Goal: Transaction & Acquisition: Download file/media

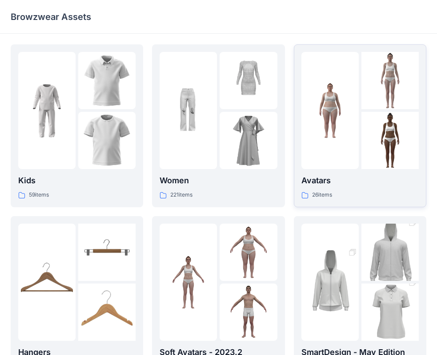
click at [318, 194] on p "26 items" at bounding box center [322, 195] width 20 height 9
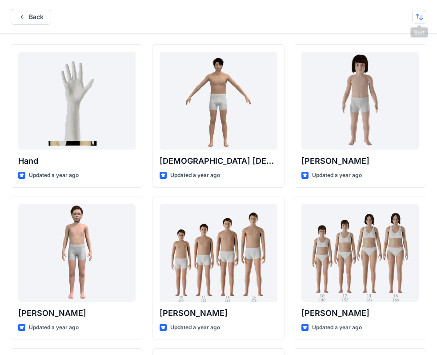
click at [416, 18] on button "button" at bounding box center [419, 17] width 14 height 14
click at [385, 67] on button "A to Z" at bounding box center [383, 59] width 81 height 20
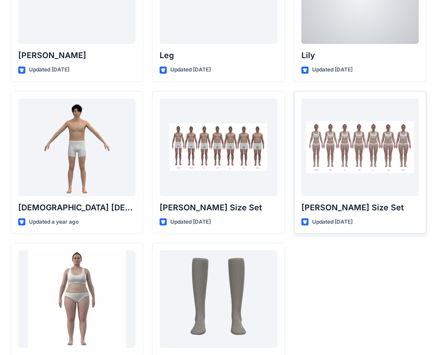
scroll to position [1028, 0]
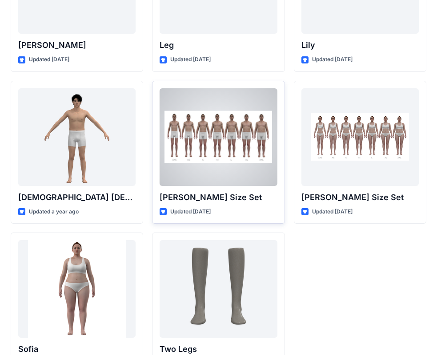
click at [213, 197] on p "[PERSON_NAME] Size Set" at bounding box center [217, 197] width 117 height 12
click at [214, 206] on div "[PERSON_NAME] Size Set Updated [DATE]" at bounding box center [218, 152] width 132 height 143
click at [214, 205] on div "[PERSON_NAME] Size Set Updated [DATE]" at bounding box center [218, 152] width 132 height 143
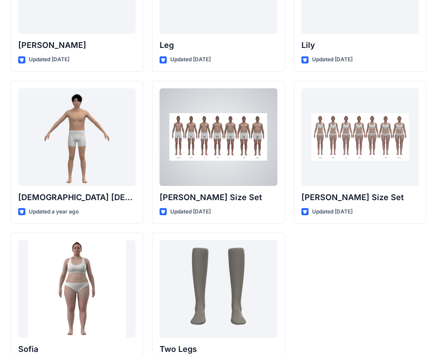
click at [222, 135] on div at bounding box center [217, 137] width 117 height 98
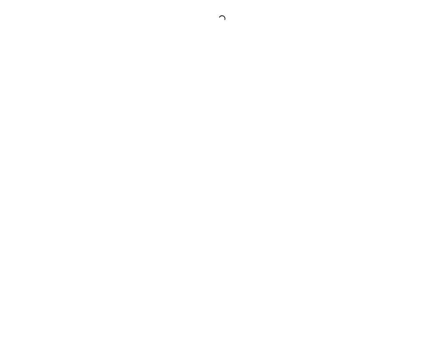
click at [221, 136] on div at bounding box center [222, 177] width 444 height 355
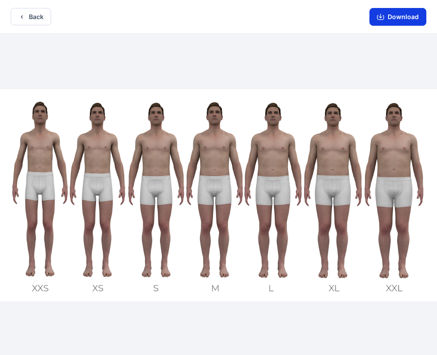
click at [411, 23] on button "Download" at bounding box center [397, 17] width 57 height 18
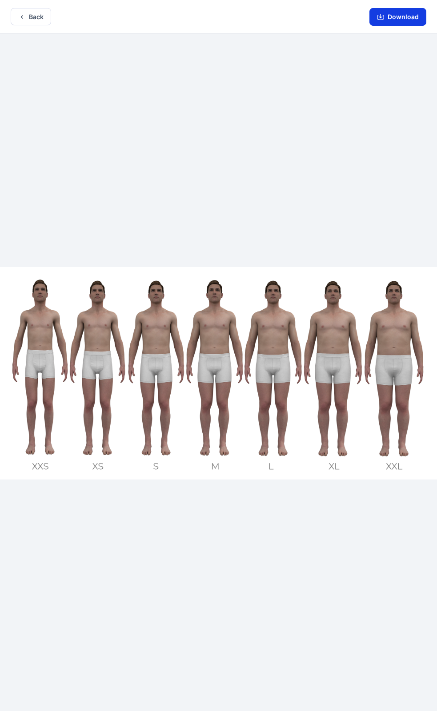
click at [397, 15] on button "Download" at bounding box center [397, 17] width 57 height 18
